Goal: Check status: Check status

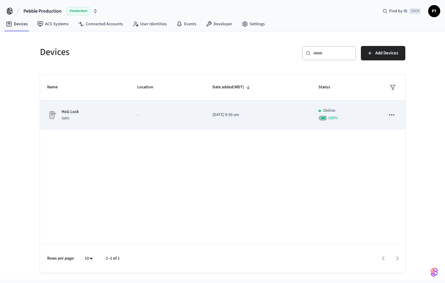
click at [132, 124] on td "-" at bounding box center [167, 114] width 75 height 29
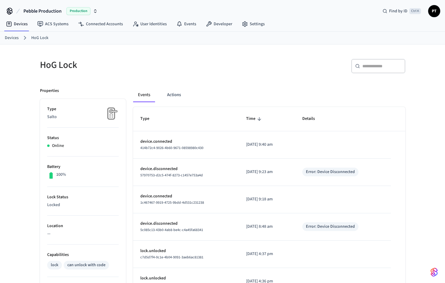
click at [187, 97] on div "Events Actions" at bounding box center [269, 95] width 272 height 14
click at [179, 92] on button "Actions" at bounding box center [173, 95] width 23 height 14
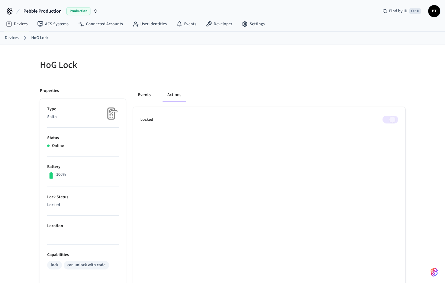
click at [152, 94] on button "Events" at bounding box center [144, 95] width 22 height 14
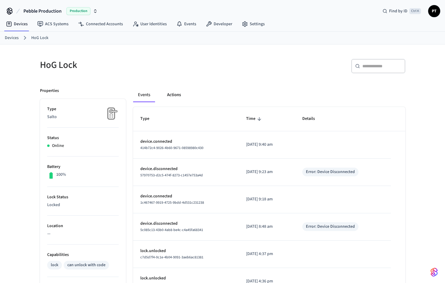
click at [167, 93] on button "Actions" at bounding box center [173, 95] width 23 height 14
click at [164, 95] on button "Actions" at bounding box center [173, 95] width 23 height 14
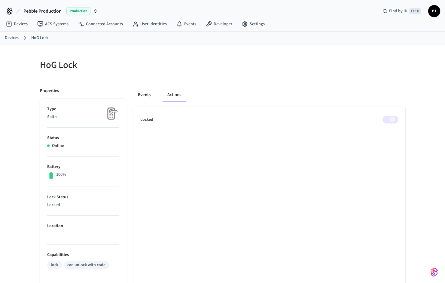
click at [136, 96] on button "Events" at bounding box center [144, 95] width 22 height 14
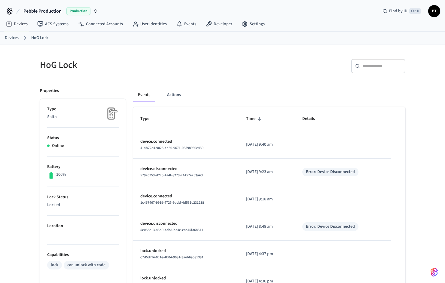
click at [241, 84] on div "Events Actions Type Time Details device.connected 414b72c4-9026-4b60-9671-08598…" at bounding box center [266, 257] width 280 height 353
click at [55, 9] on span "Pebble Production" at bounding box center [42, 11] width 38 height 7
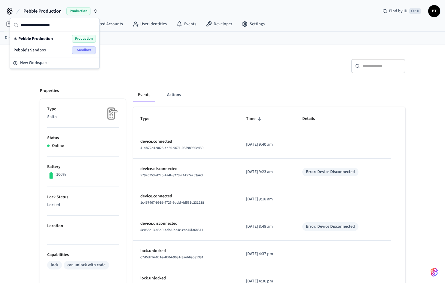
click at [216, 54] on div "HoG Lock" at bounding box center [126, 65] width 186 height 26
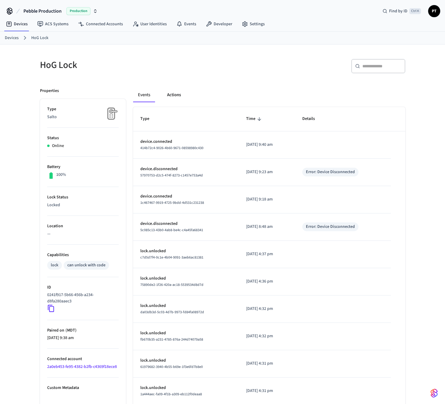
click at [164, 97] on button "Actions" at bounding box center [173, 95] width 23 height 14
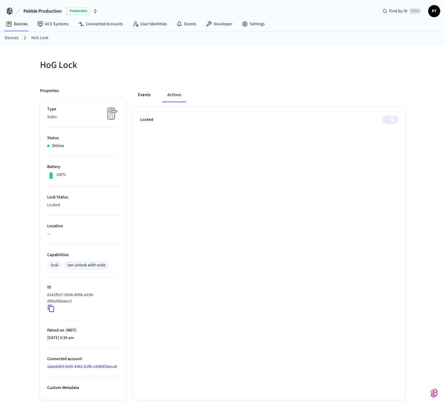
drag, startPoint x: 141, startPoint y: 91, endPoint x: 139, endPoint y: 89, distance: 3.2
click at [141, 91] on button "Events" at bounding box center [144, 95] width 22 height 14
